Goal: Check status: Check status

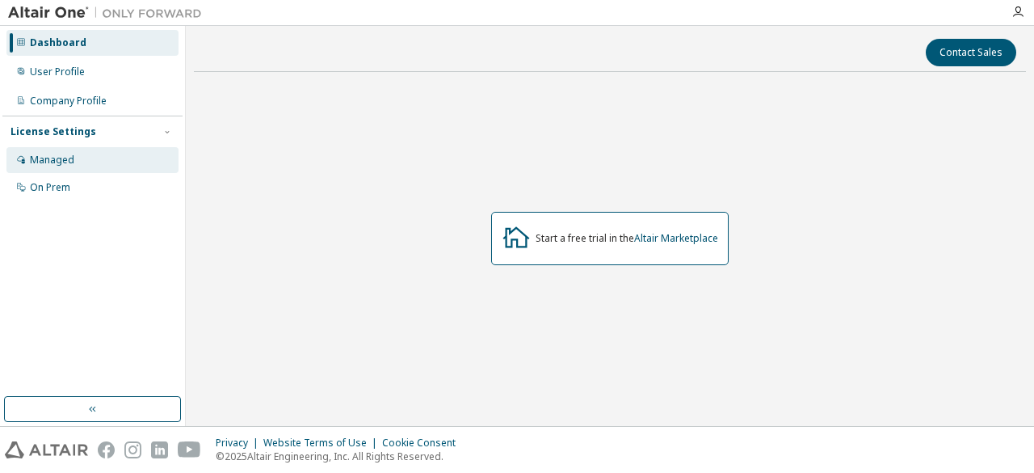
click at [76, 168] on div "Managed" at bounding box center [92, 160] width 172 height 26
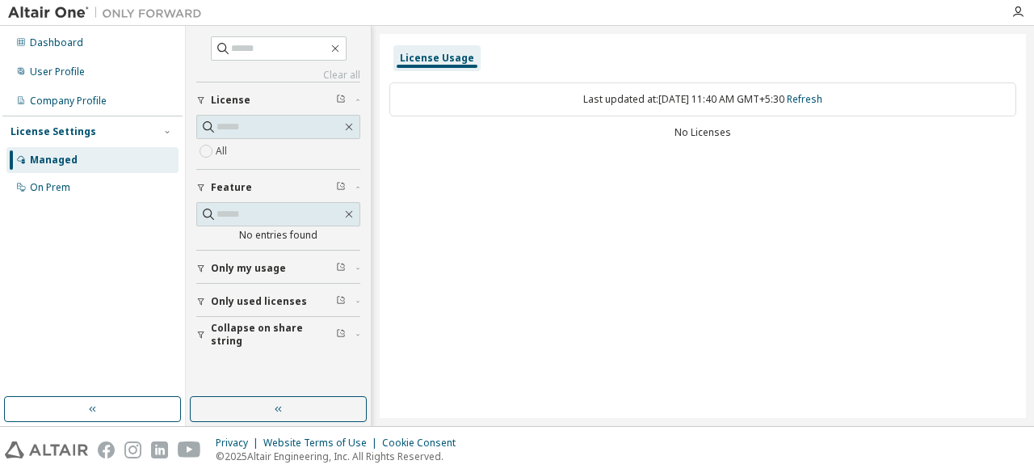
click at [619, 101] on div "Last updated at: Sun 2025-10-12 11:40 AM GMT+5:30 Refresh" at bounding box center [702, 99] width 627 height 34
click at [31, 187] on div "On Prem" at bounding box center [50, 187] width 40 height 13
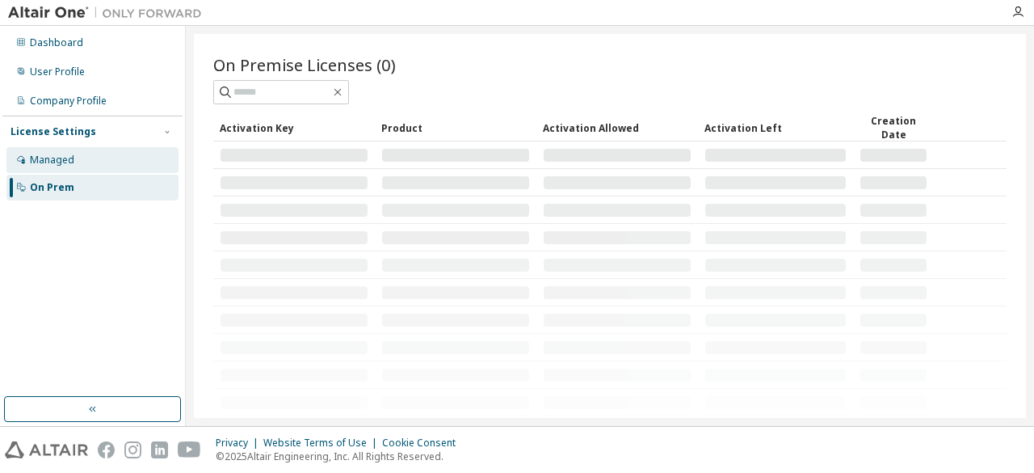
click at [40, 157] on div "Managed" at bounding box center [52, 159] width 44 height 13
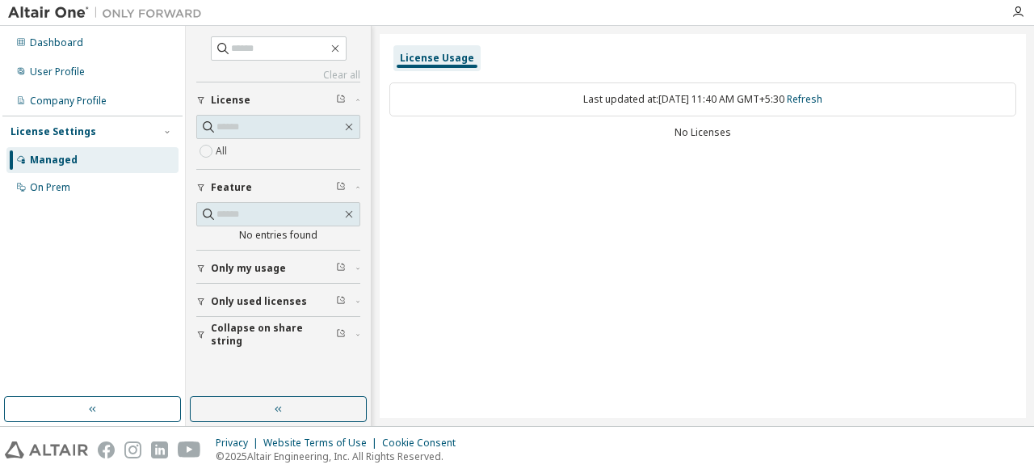
click at [714, 104] on div "Last updated at: Sun 2025-10-12 11:40 AM GMT+5:30 Refresh" at bounding box center [702, 99] width 627 height 34
click at [822, 93] on link "Refresh" at bounding box center [805, 99] width 36 height 14
click at [822, 98] on link "Refresh" at bounding box center [805, 99] width 36 height 14
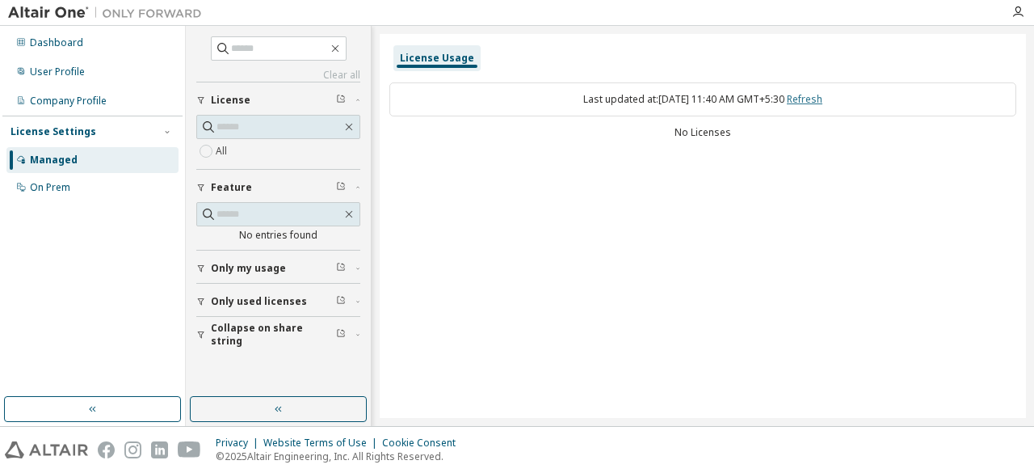
click at [822, 98] on link "Refresh" at bounding box center [805, 99] width 36 height 14
click at [279, 267] on span "Only my usage" at bounding box center [248, 268] width 75 height 13
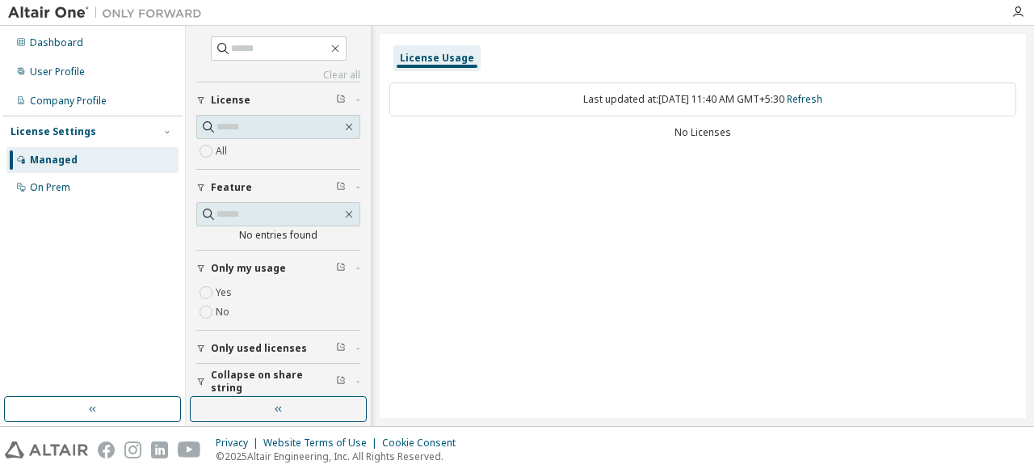
click at [216, 277] on button "Only my usage" at bounding box center [278, 268] width 164 height 36
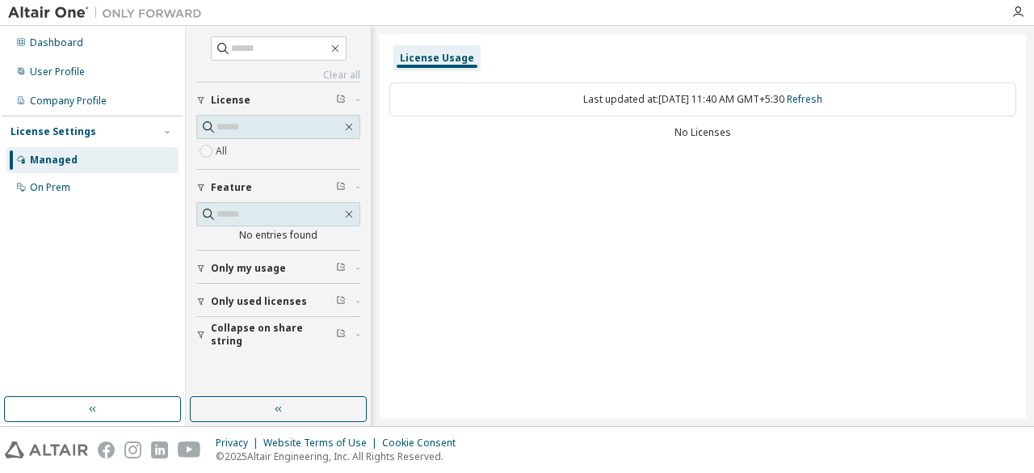
click at [211, 274] on button "Only my usage" at bounding box center [278, 268] width 164 height 36
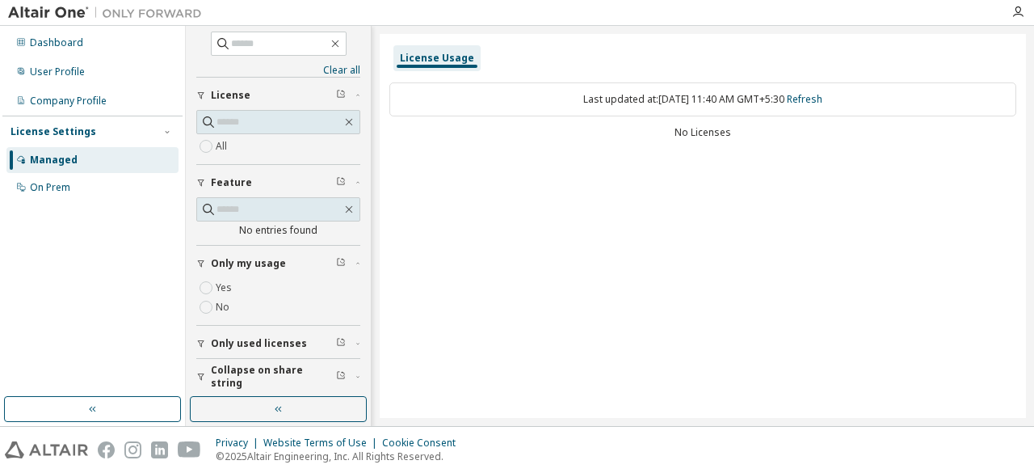
scroll to position [6, 0]
click at [240, 327] on button "Only used licenses" at bounding box center [278, 342] width 164 height 36
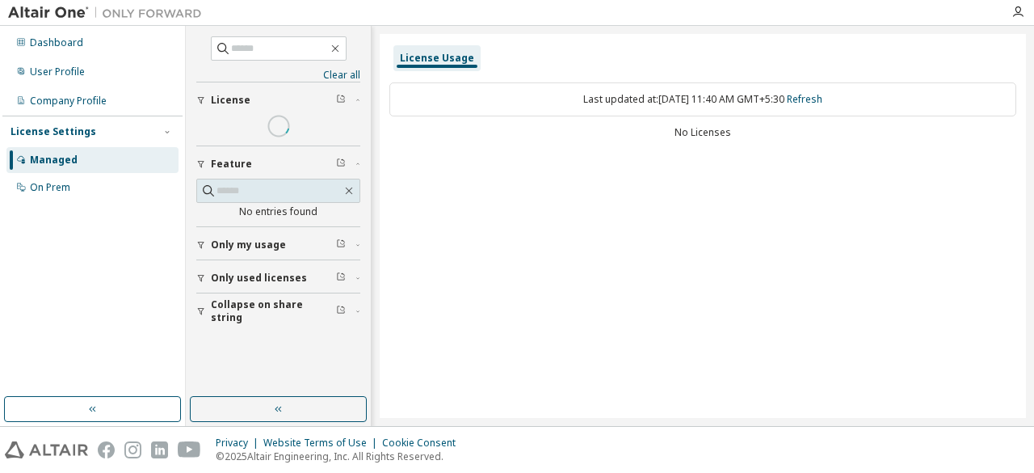
scroll to position [0, 0]
